Goal: Transaction & Acquisition: Purchase product/service

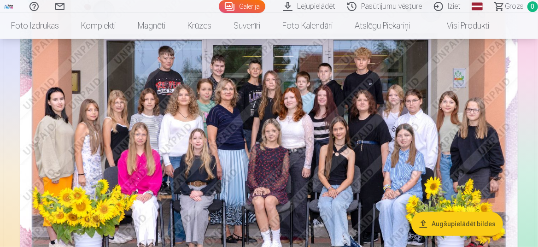
scroll to position [138, 0]
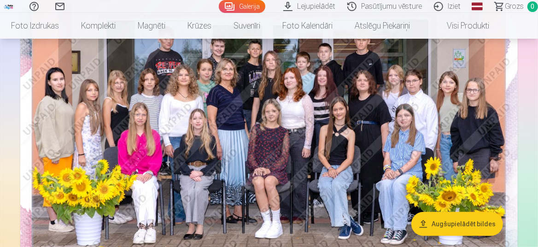
click at [473, 223] on button "Augšupielādēt bildes" at bounding box center [457, 224] width 92 height 24
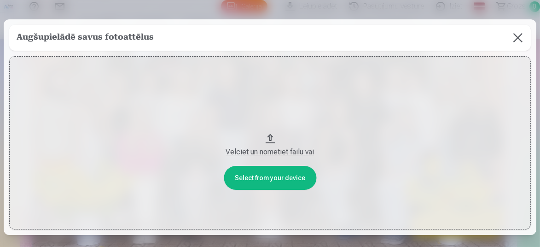
click at [279, 151] on div "Velciet un nometiet failu vai" at bounding box center [269, 151] width 503 height 11
click at [517, 36] on button at bounding box center [518, 38] width 26 height 26
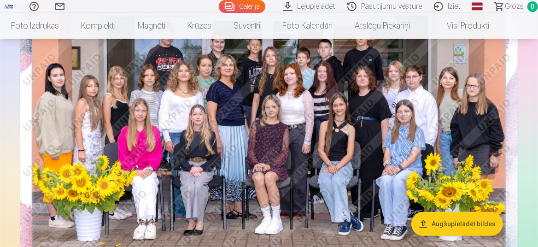
scroll to position [184, 0]
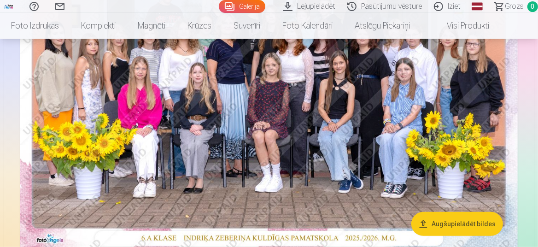
click at [354, 100] on img at bounding box center [268, 83] width 497 height 332
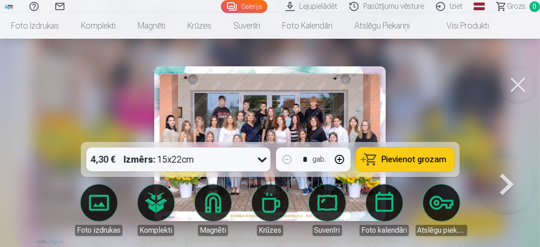
click at [421, 164] on span "Pievienot grozam" at bounding box center [414, 159] width 65 height 8
click at [520, 85] on button at bounding box center [518, 84] width 37 height 37
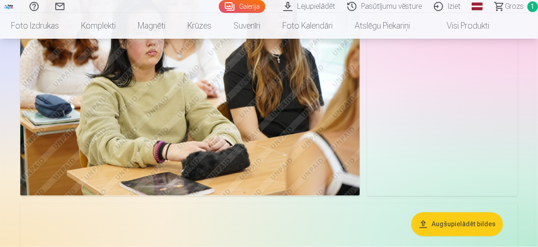
scroll to position [967, 0]
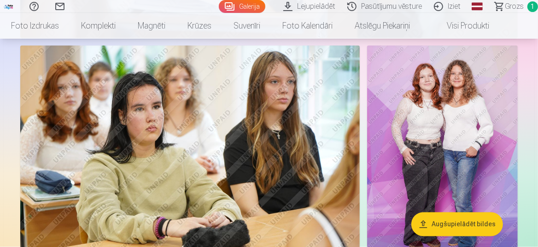
click at [462, 138] on img at bounding box center [442, 159] width 151 height 226
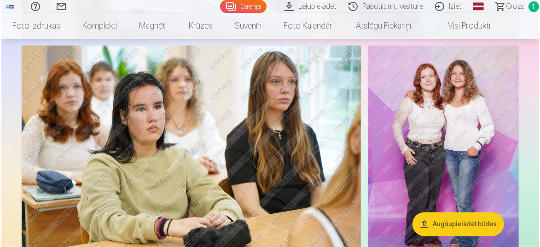
scroll to position [970, 0]
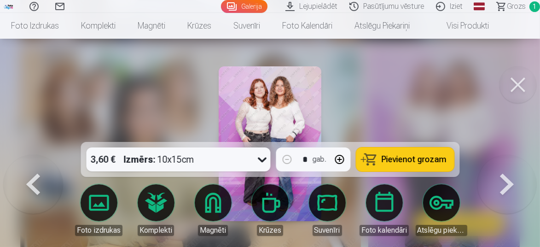
click at [402, 160] on span "Pievienot grozam" at bounding box center [414, 159] width 65 height 8
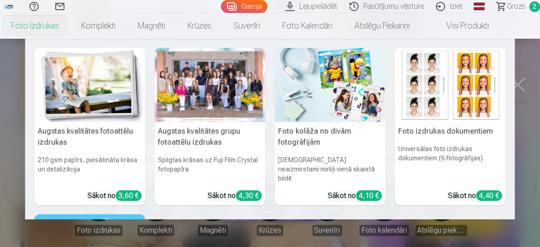
click at [519, 84] on nav "Augstas kvalitātes fotoattēlu izdrukas 210 gsm papīrs, piesātināta krāsa un det…" at bounding box center [270, 129] width 540 height 181
click at [519, 84] on button at bounding box center [518, 84] width 37 height 37
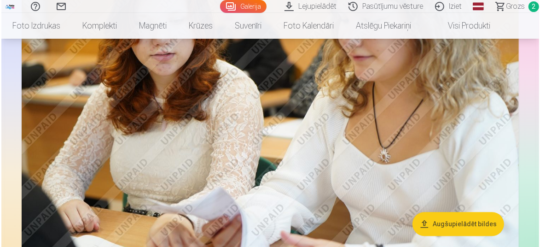
scroll to position [1750, 0]
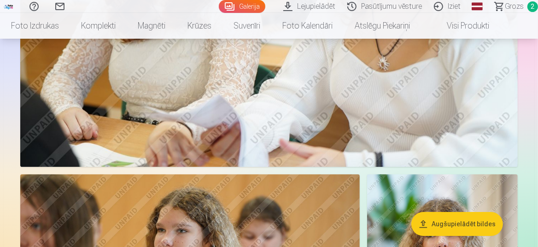
click at [429, 123] on img at bounding box center [268, 1] width 497 height 332
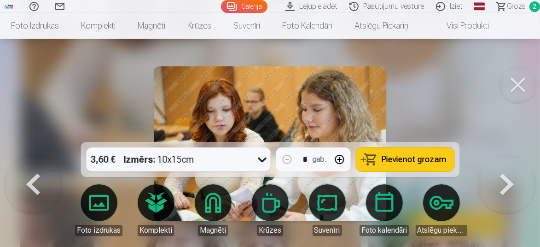
click at [409, 156] on span "Pievienot grozam" at bounding box center [414, 159] width 65 height 8
click at [508, 85] on button at bounding box center [518, 84] width 37 height 37
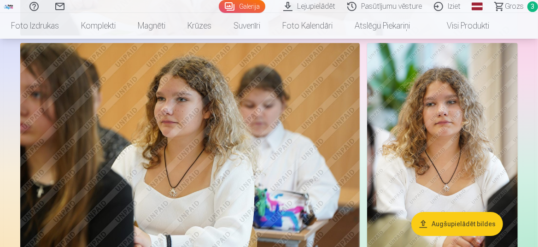
scroll to position [1928, 0]
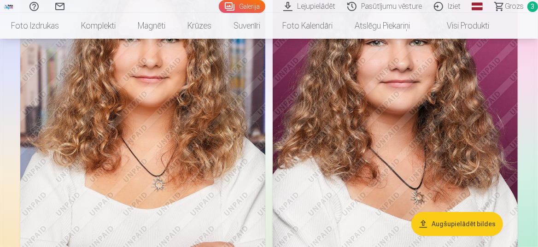
click at [450, 151] on img at bounding box center [395, 138] width 245 height 368
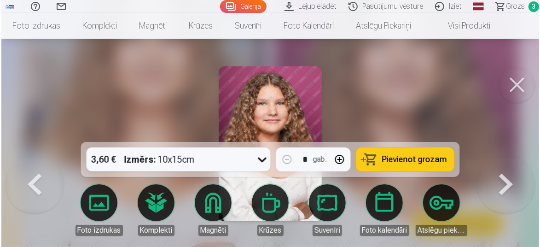
scroll to position [2213, 0]
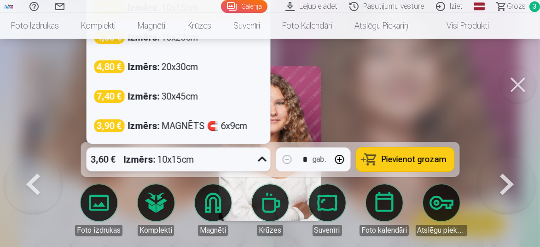
click at [266, 165] on icon at bounding box center [262, 159] width 15 height 15
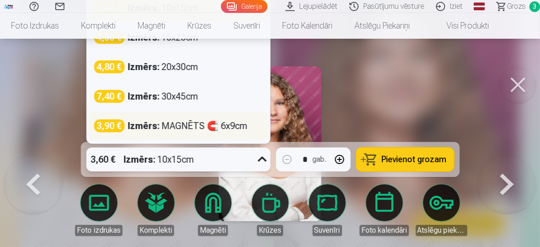
click at [163, 127] on div "Izmērs : MAGNĒTS 🧲 6x9cm" at bounding box center [188, 125] width 120 height 13
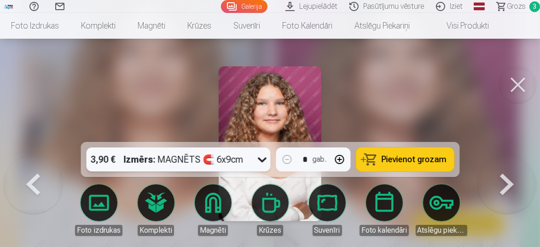
click at [431, 162] on span "Pievienot grozam" at bounding box center [414, 159] width 65 height 8
click at [516, 77] on button at bounding box center [518, 84] width 37 height 37
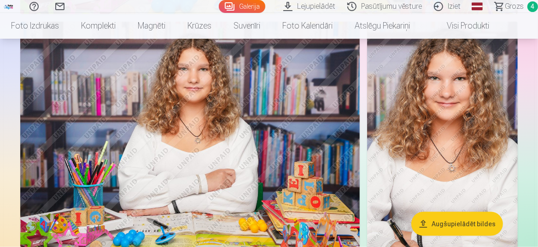
scroll to position [2837, 0]
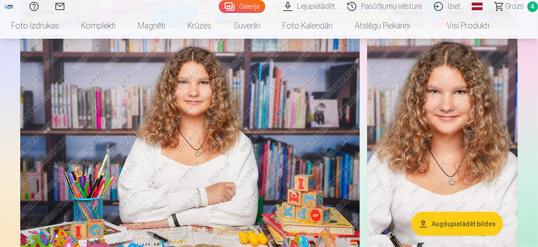
click at [468, 117] on img at bounding box center [442, 148] width 151 height 226
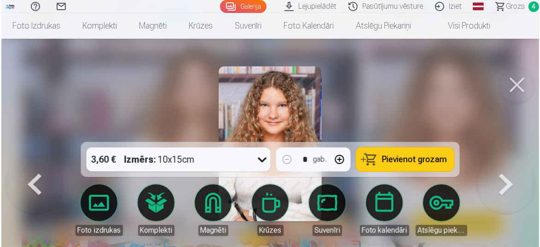
scroll to position [2848, 0]
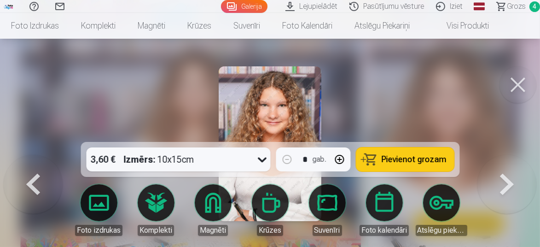
click at [515, 84] on button at bounding box center [518, 84] width 37 height 37
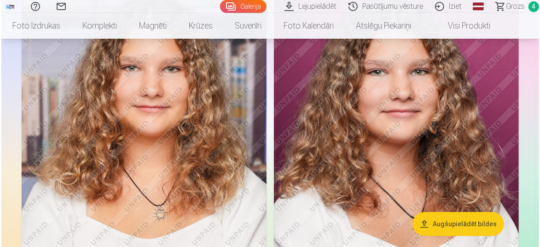
scroll to position [2192, 0]
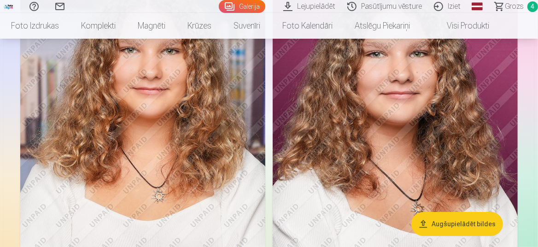
click at [109, 137] on img at bounding box center [142, 149] width 245 height 368
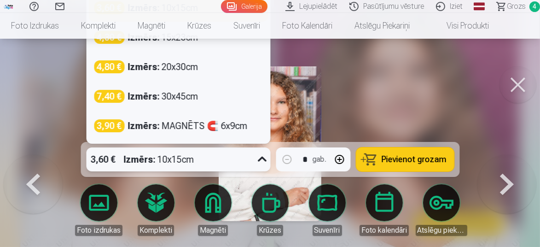
click at [258, 158] on icon at bounding box center [262, 159] width 15 height 15
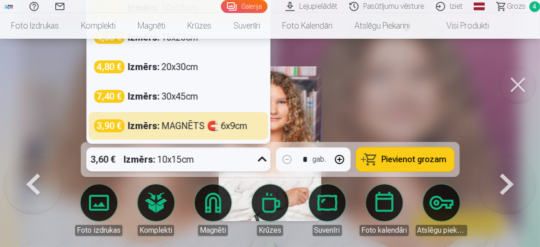
click at [427, 159] on span "Pievienot grozam" at bounding box center [414, 159] width 65 height 8
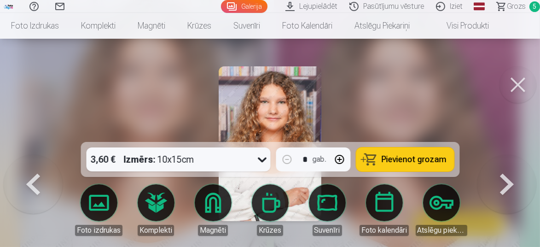
click at [517, 7] on span "Grozs" at bounding box center [516, 6] width 19 height 11
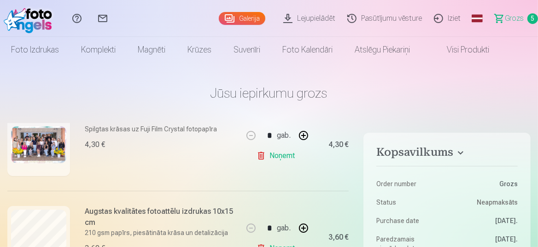
scroll to position [184, 0]
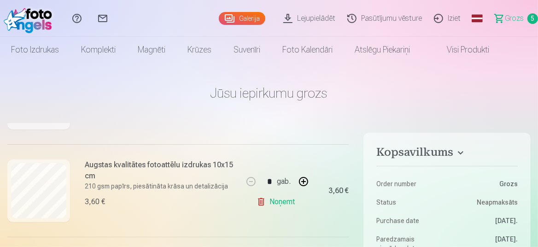
click at [275, 203] on link "Noņemt" at bounding box center [278, 202] width 42 height 18
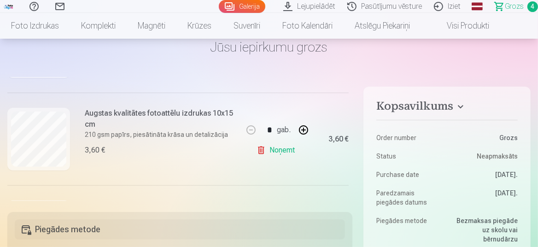
scroll to position [176, 0]
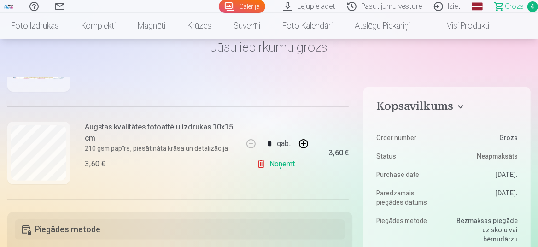
click at [255, 6] on link "Galerija" at bounding box center [242, 6] width 47 height 13
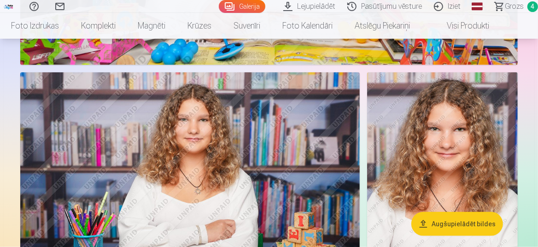
scroll to position [2856, 0]
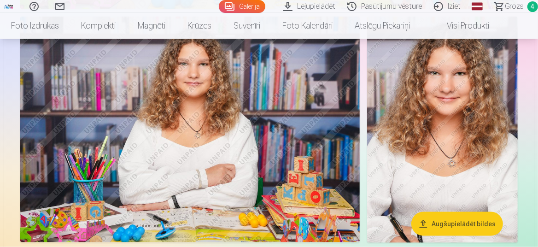
click at [460, 117] on img at bounding box center [442, 130] width 151 height 226
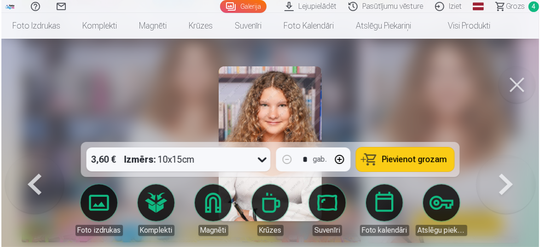
scroll to position [2866, 0]
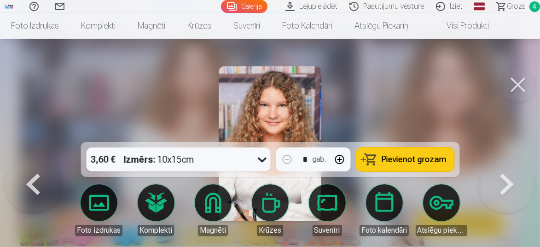
click at [403, 156] on span "Pievienot grozam" at bounding box center [414, 159] width 65 height 8
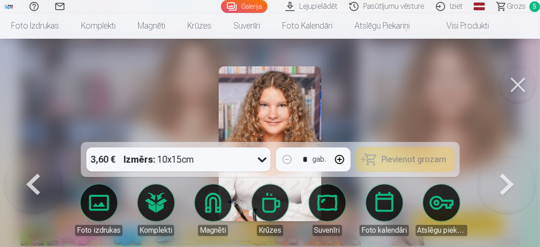
click at [516, 92] on button at bounding box center [518, 84] width 37 height 37
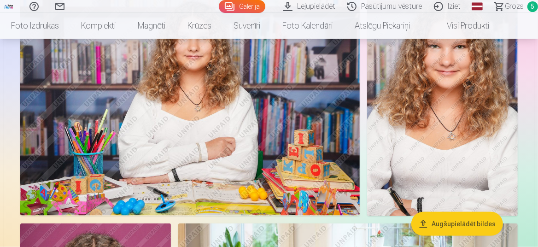
scroll to position [2856, 0]
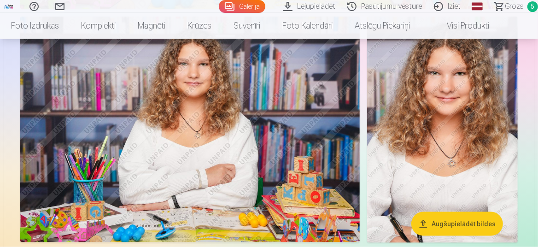
click at [467, 158] on img at bounding box center [442, 130] width 151 height 226
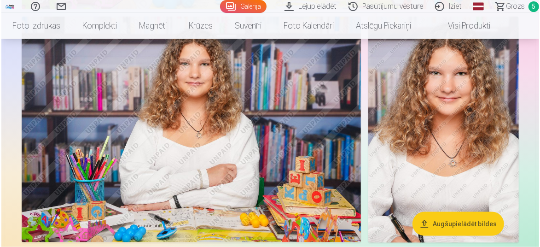
scroll to position [2866, 0]
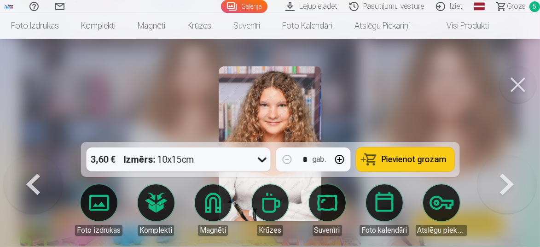
click at [511, 82] on button at bounding box center [518, 84] width 37 height 37
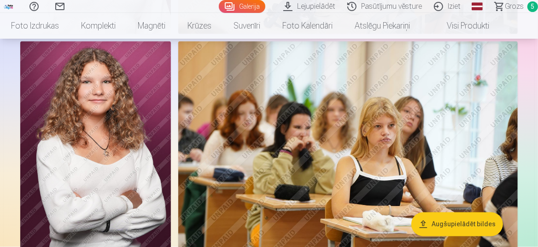
scroll to position [3316, 0]
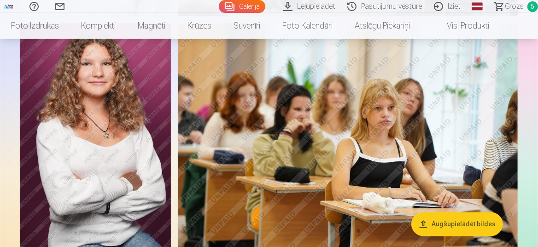
click at [115, 146] on img at bounding box center [95, 136] width 151 height 226
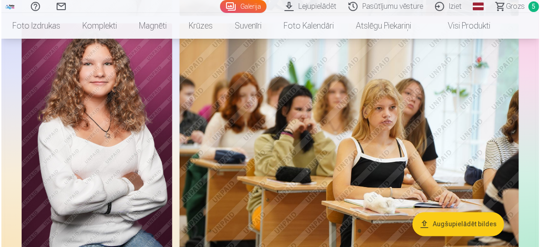
scroll to position [3329, 0]
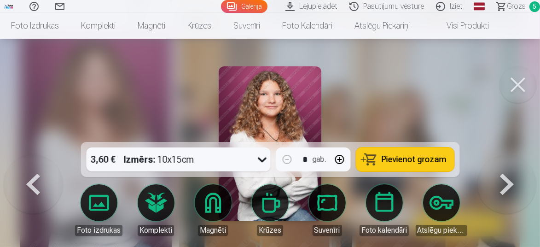
click at [263, 156] on icon at bounding box center [262, 159] width 15 height 15
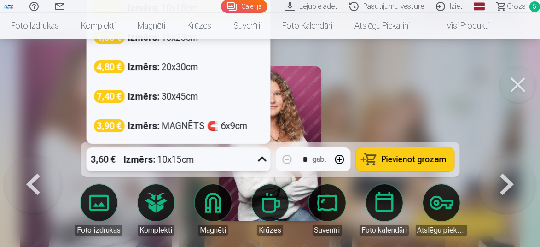
scroll to position [3318, 0]
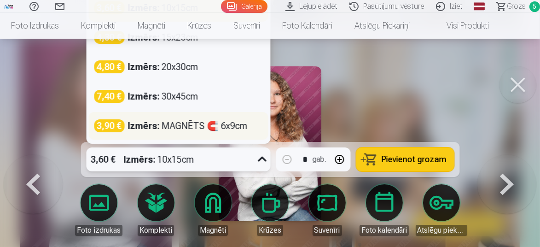
click at [255, 129] on div "3,90 € Izmērs : MAGNĒTS 🧲 6x9cm" at bounding box center [178, 125] width 169 height 13
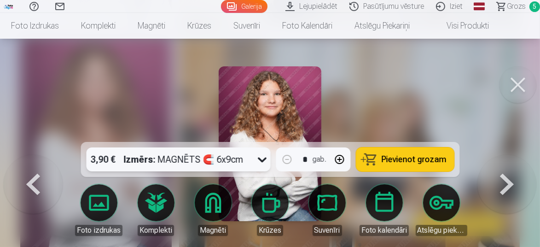
click at [427, 158] on span "Pievienot grozam" at bounding box center [414, 159] width 65 height 8
click at [515, 6] on span "Grozs" at bounding box center [516, 6] width 19 height 11
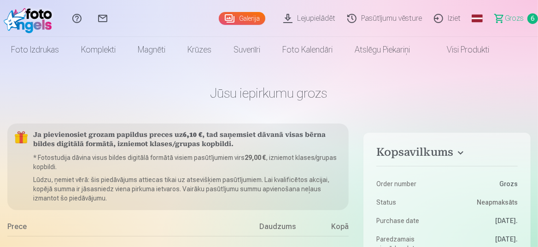
click at [512, 17] on span "Grozs" at bounding box center [514, 18] width 19 height 11
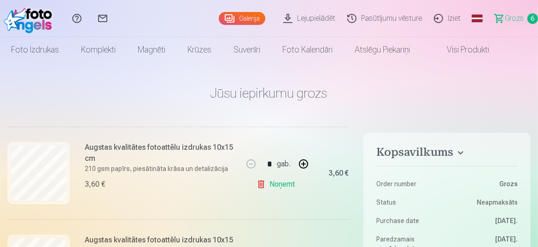
scroll to position [368, 0]
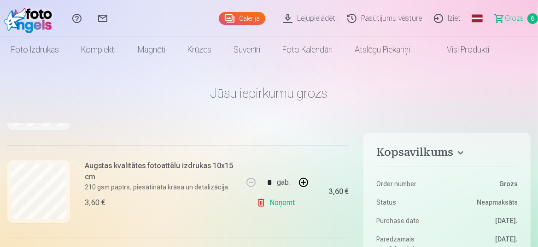
click at [277, 202] on link "Noņemt" at bounding box center [278, 202] width 42 height 18
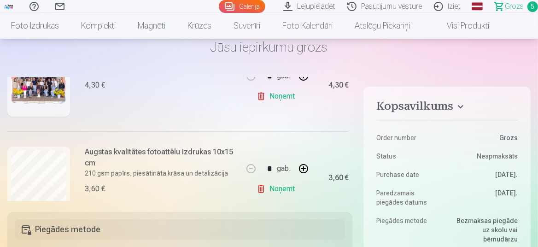
scroll to position [130, 0]
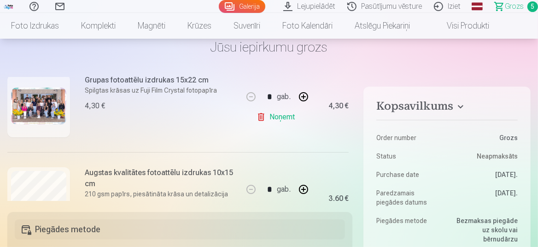
click at [242, 4] on link "Galerija" at bounding box center [242, 6] width 47 height 13
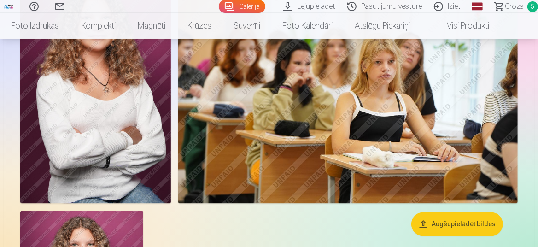
scroll to position [3270, 0]
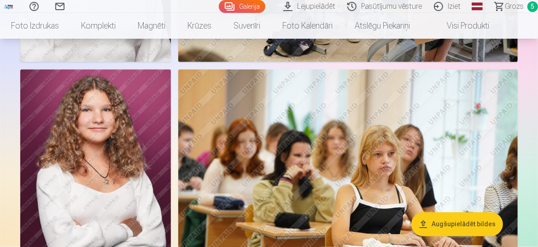
click at [136, 134] on img at bounding box center [95, 183] width 151 height 226
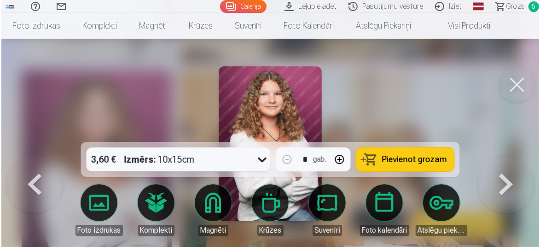
scroll to position [3283, 0]
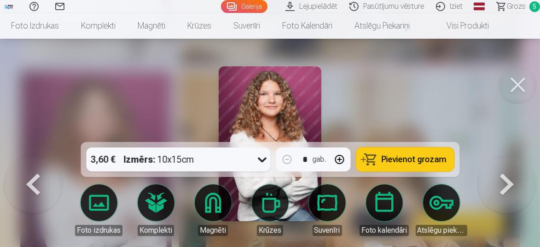
click at [266, 162] on icon at bounding box center [262, 159] width 15 height 15
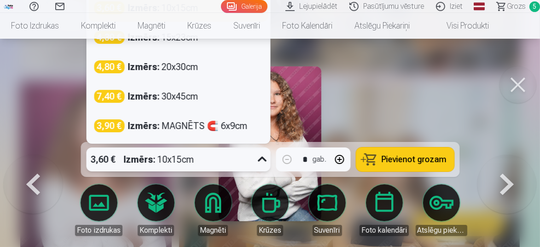
scroll to position [3272, 0]
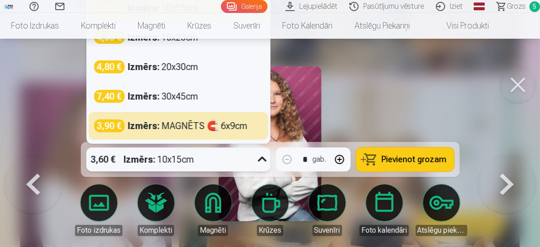
drag, startPoint x: 190, startPoint y: 127, endPoint x: 474, endPoint y: 170, distance: 287.9
click at [199, 126] on div "Izmērs : MAGNĒTS 🧲 6x9cm" at bounding box center [188, 125] width 120 height 13
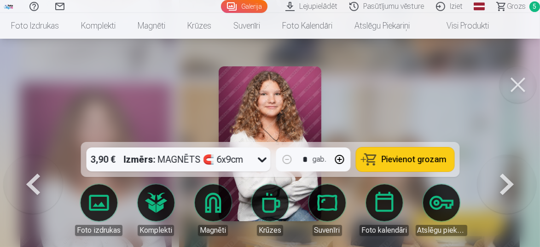
click at [420, 160] on span "Pievienot grozam" at bounding box center [414, 159] width 65 height 8
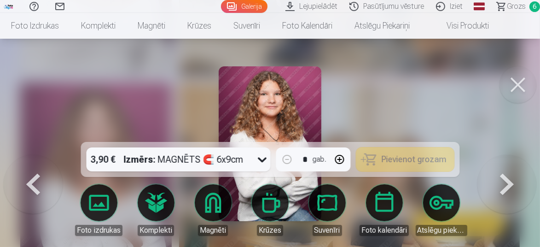
click at [513, 83] on button at bounding box center [518, 84] width 37 height 37
click at [513, 83] on img at bounding box center [349, 195] width 341 height 227
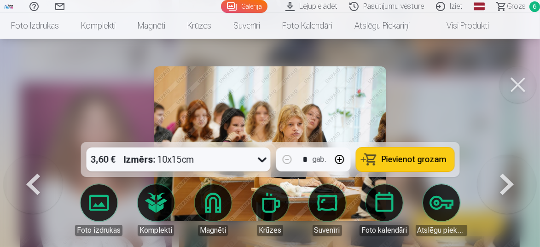
click at [521, 87] on button at bounding box center [518, 84] width 37 height 37
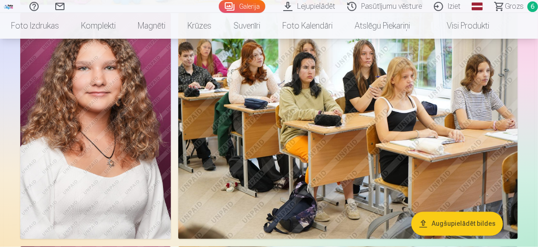
scroll to position [3074, 0]
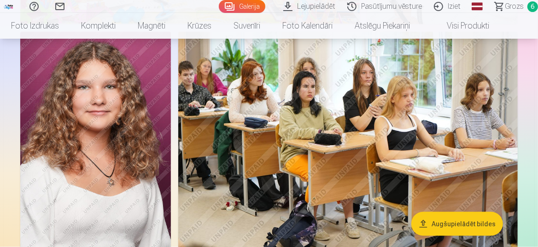
click at [122, 184] on img at bounding box center [95, 145] width 151 height 226
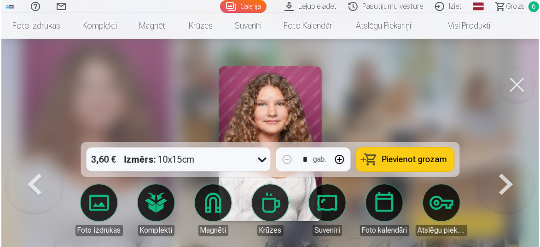
scroll to position [3086, 0]
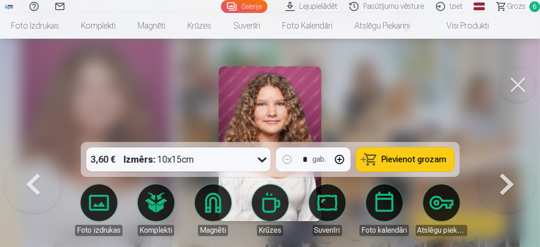
click at [392, 159] on span "Pievienot grozam" at bounding box center [414, 159] width 65 height 8
click at [510, 6] on span "Grozs" at bounding box center [516, 6] width 19 height 11
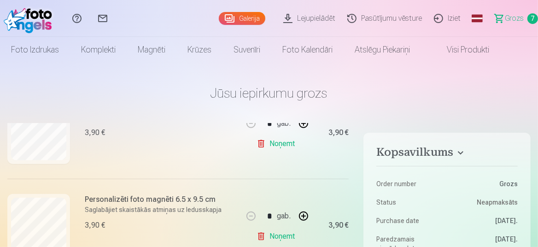
scroll to position [506, 0]
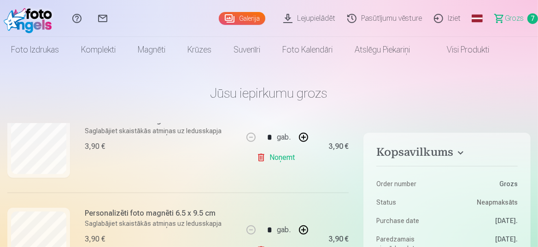
click at [284, 158] on link "Noņemt" at bounding box center [278, 157] width 42 height 18
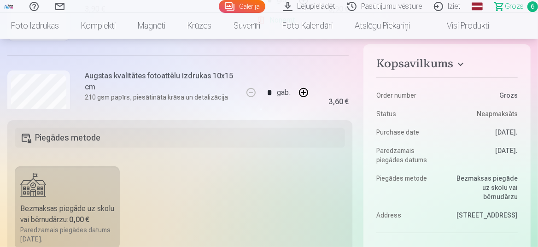
scroll to position [315, 0]
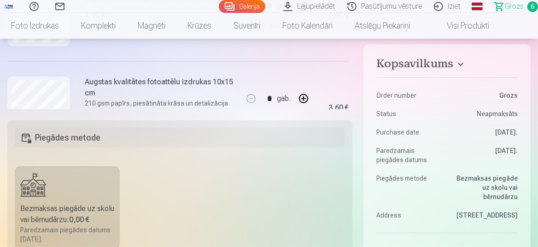
click at [58, 3] on link "Sazinies ar mums" at bounding box center [60, 6] width 26 height 13
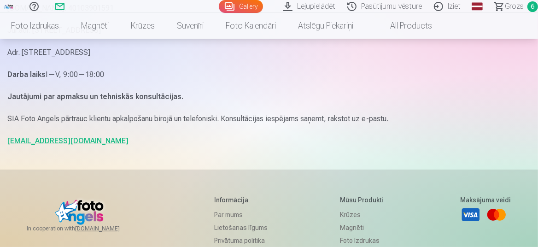
scroll to position [184, 0]
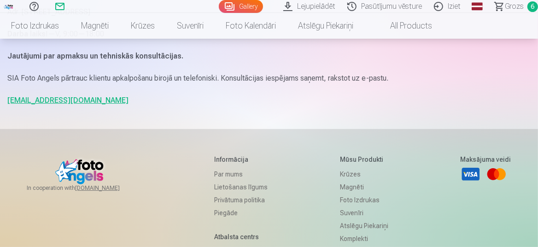
click at [60, 101] on link "info@fotoangels.lv" at bounding box center [67, 100] width 121 height 9
drag, startPoint x: 78, startPoint y: 99, endPoint x: 27, endPoint y: 101, distance: 50.7
click at [0, 101] on div "Sazinies ar mums SIA Foto Angels Reg.Nr. 40103901591 Jur.adr. Rīga, Dzelzavas i…" at bounding box center [269, 99] width 538 height 567
click at [25, 101] on link "info@fotoangels.lv" at bounding box center [67, 100] width 121 height 9
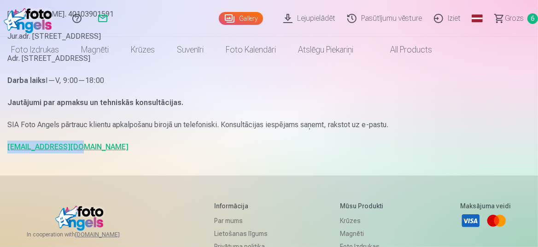
scroll to position [0, 0]
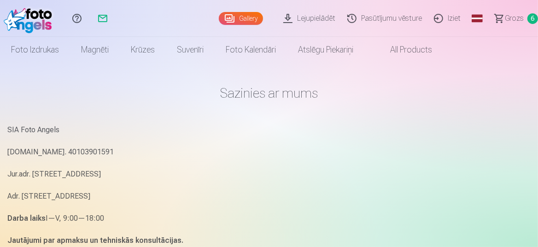
click at [511, 20] on span "Grozs" at bounding box center [514, 18] width 19 height 11
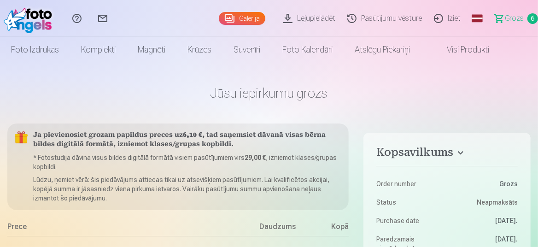
click at [450, 20] on link "Iziet" at bounding box center [448, 18] width 39 height 37
